Goal: Task Accomplishment & Management: Use online tool/utility

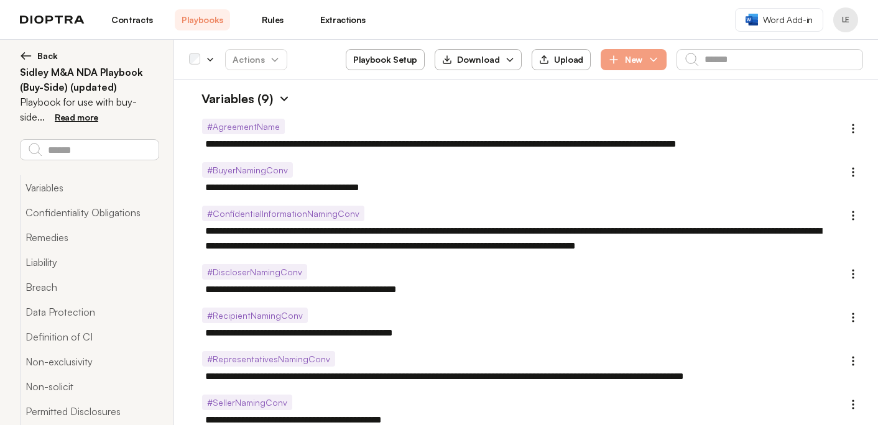
scroll to position [3449, 0]
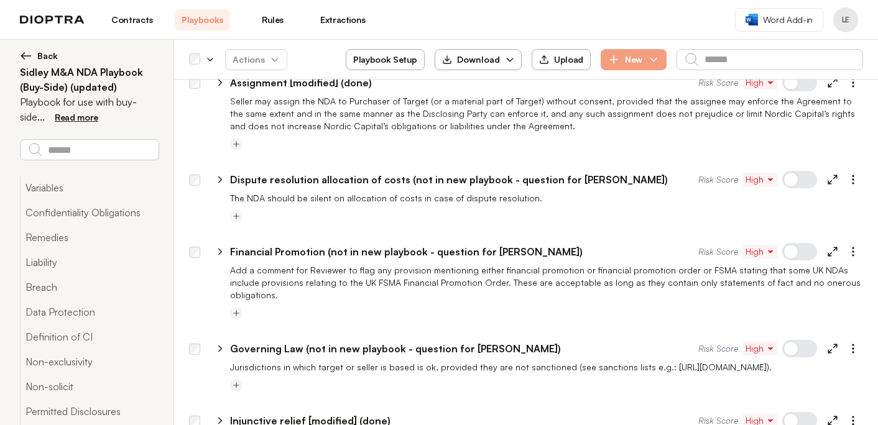
click at [132, 17] on link "Contracts" at bounding box center [131, 19] width 55 height 21
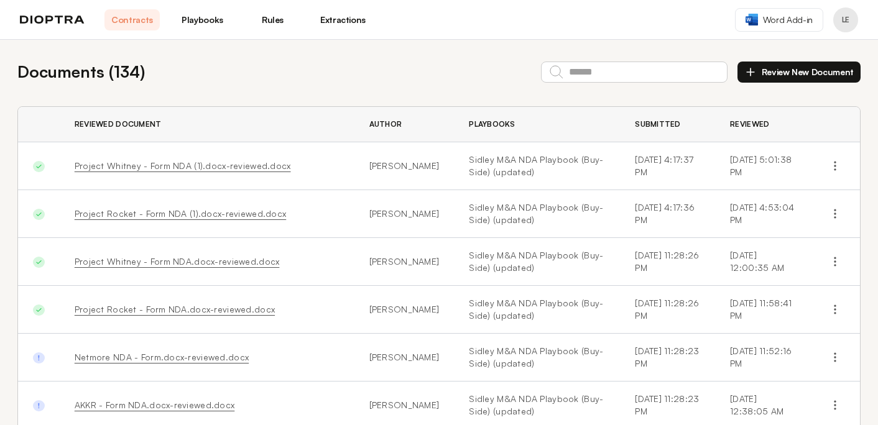
click at [815, 74] on button "Review New Document" at bounding box center [799, 72] width 123 height 21
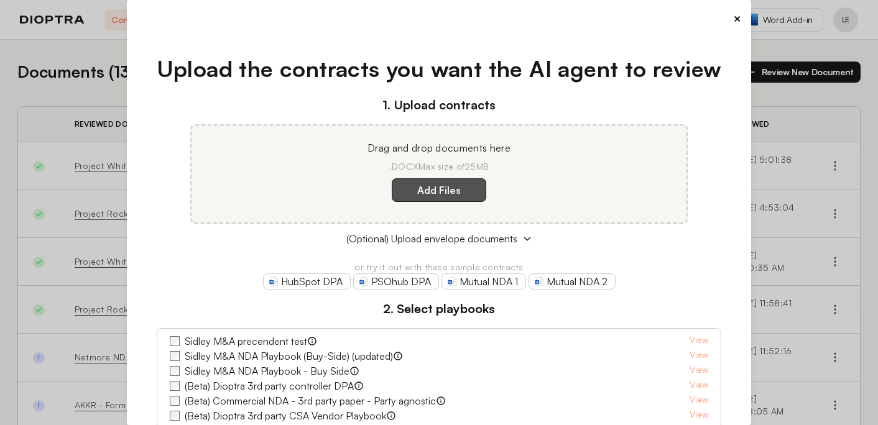
click at [462, 193] on label "Add Files" at bounding box center [439, 191] width 95 height 24
click at [0, 0] on here "Add Files" at bounding box center [0, 0] width 0 height 0
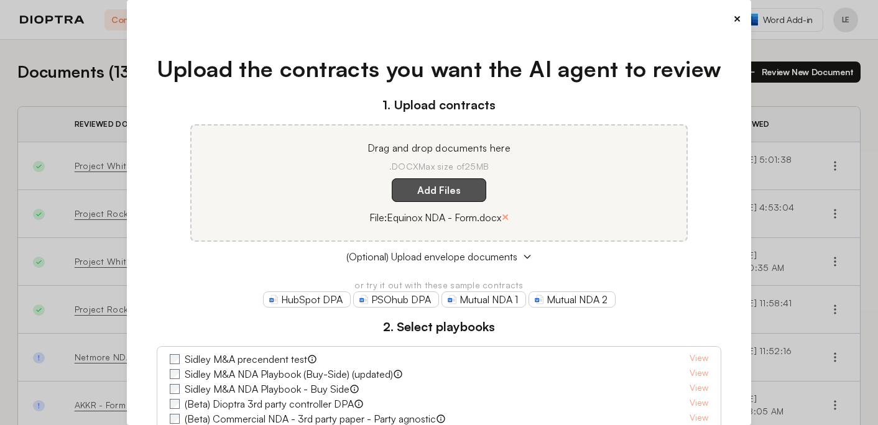
click at [430, 192] on label "Add Files" at bounding box center [439, 191] width 95 height 24
click at [0, 0] on here "Add Files" at bounding box center [0, 0] width 0 height 0
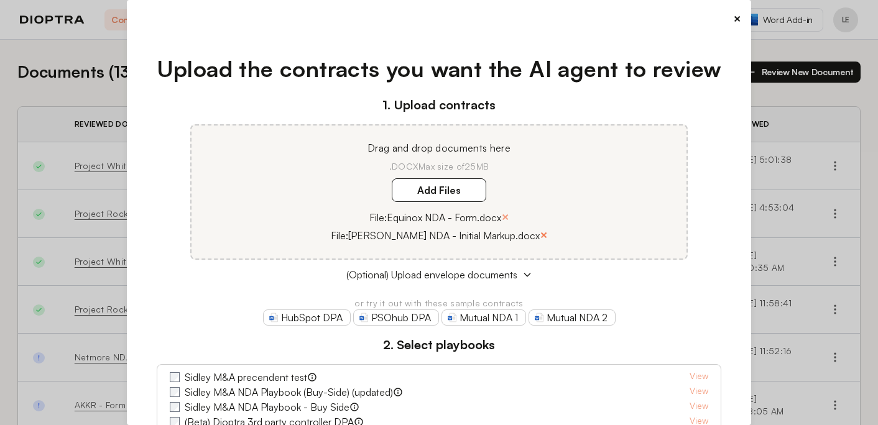
click at [540, 236] on button "×" at bounding box center [544, 234] width 8 height 17
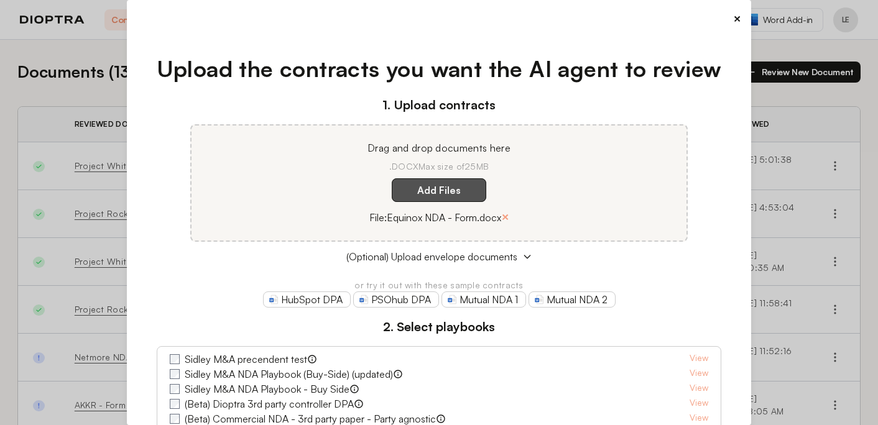
click at [434, 198] on label "Add Files" at bounding box center [439, 191] width 95 height 24
click at [0, 0] on here "Add Files" at bounding box center [0, 0] width 0 height 0
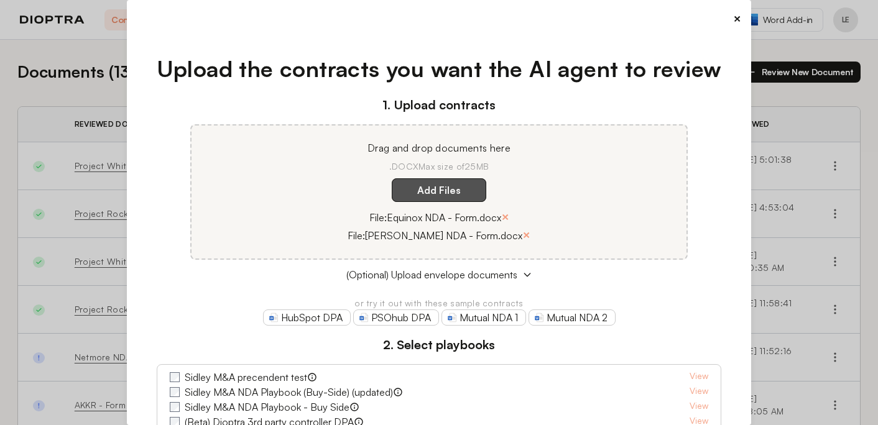
click at [432, 189] on label "Add Files" at bounding box center [439, 191] width 95 height 24
click at [0, 0] on here "Add Files" at bounding box center [0, 0] width 0 height 0
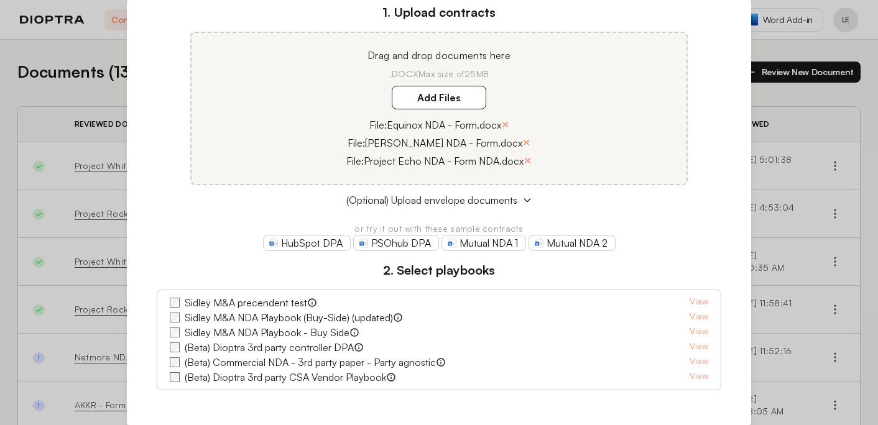
scroll to position [114, 0]
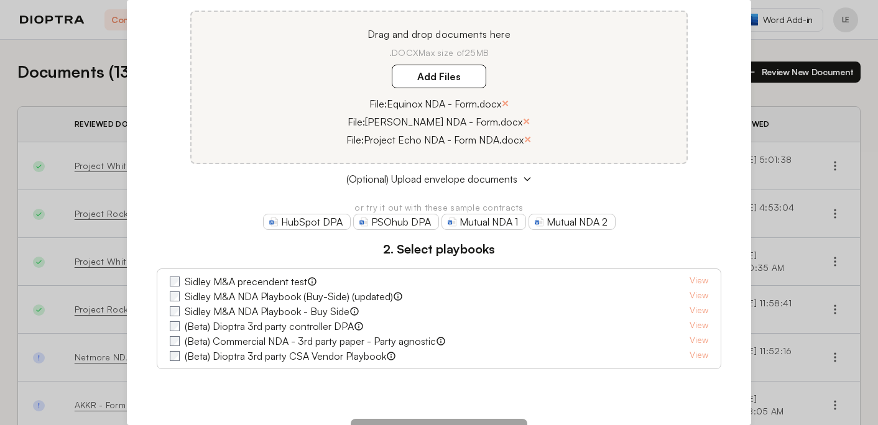
click at [226, 299] on label "Sidley M&A NDA Playbook (Buy-Side) (updated)" at bounding box center [289, 296] width 208 height 15
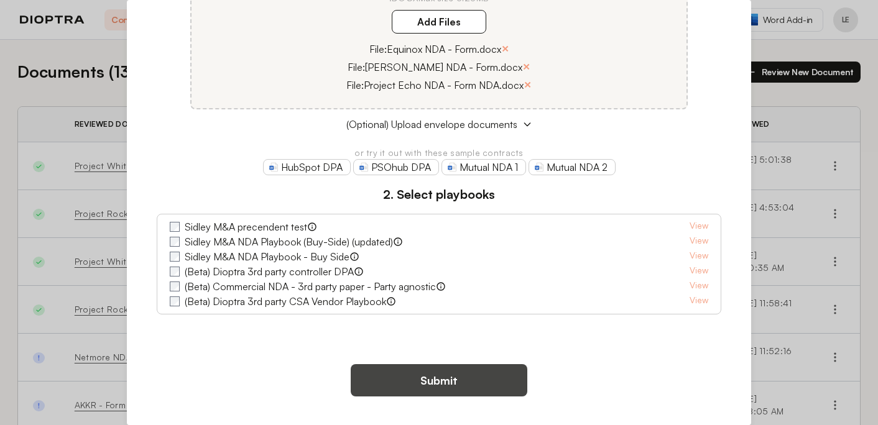
click at [438, 378] on button "Submit" at bounding box center [439, 381] width 177 height 32
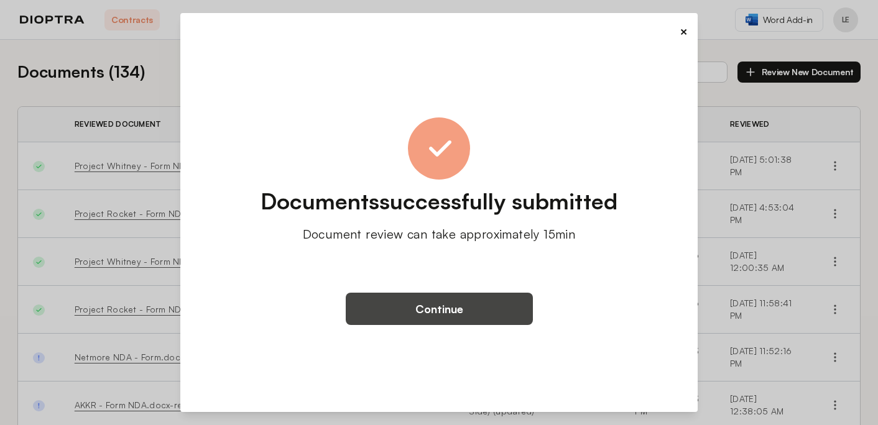
click at [443, 306] on button "Continue" at bounding box center [439, 309] width 187 height 32
